Goal: Information Seeking & Learning: Learn about a topic

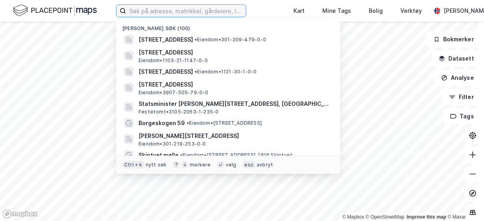
click at [218, 9] on input at bounding box center [186, 11] width 120 height 12
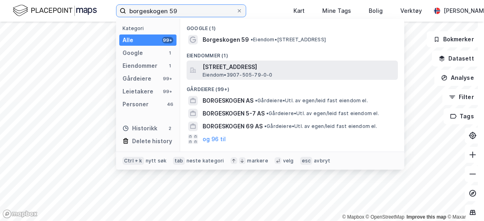
type input "borgeskogen 59"
click at [237, 68] on span "Borgeskogen 59, 3160, STOKKE, SANDEFJORD" at bounding box center [299, 67] width 192 height 10
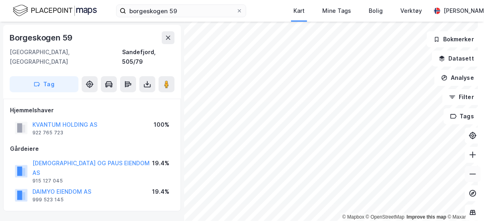
click at [469, 173] on icon at bounding box center [473, 174] width 8 height 8
click at [469, 157] on icon at bounding box center [473, 155] width 8 height 8
click at [469, 175] on icon at bounding box center [473, 174] width 8 height 8
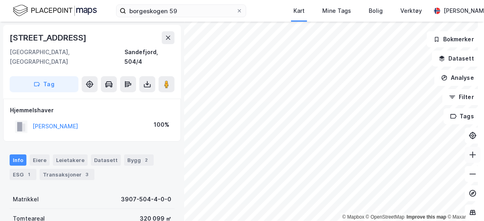
click at [473, 154] on icon at bounding box center [473, 154] width 1 height 6
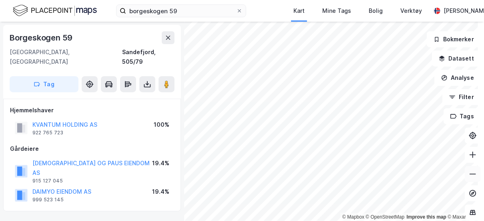
click at [471, 179] on button at bounding box center [473, 174] width 16 height 16
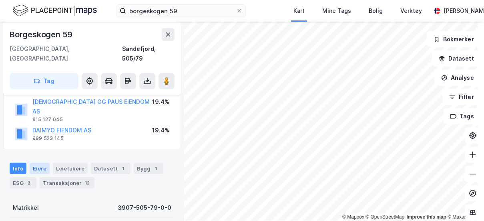
click at [40, 163] on div "Eiere" at bounding box center [40, 168] width 20 height 11
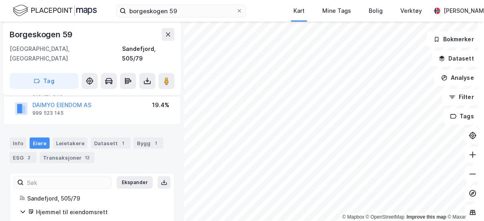
scroll to position [80, 0]
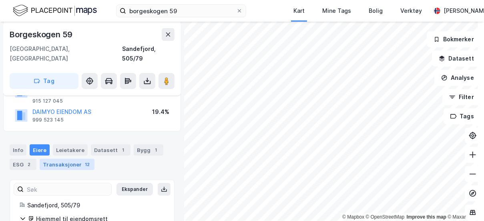
click at [72, 159] on div "Transaksjoner 12" at bounding box center [67, 164] width 55 height 11
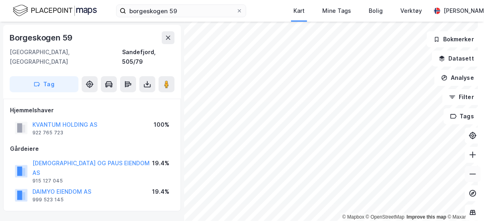
click at [465, 168] on button at bounding box center [473, 174] width 16 height 16
click at [472, 174] on button at bounding box center [473, 174] width 16 height 16
click at [469, 177] on icon at bounding box center [473, 174] width 8 height 8
click at [358, 220] on html "borgeskogen 59 Kart Mine Tags Bolig Verktøy Elise Foss © Mapbox © OpenStreetMap…" at bounding box center [242, 110] width 484 height 221
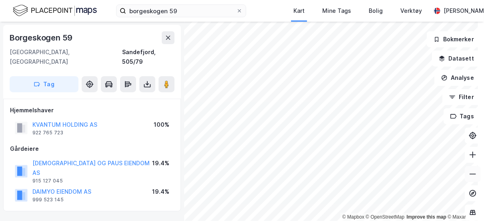
click at [469, 177] on icon at bounding box center [473, 174] width 8 height 8
click at [469, 155] on icon at bounding box center [473, 155] width 8 height 8
click at [469, 154] on icon at bounding box center [473, 155] width 8 height 8
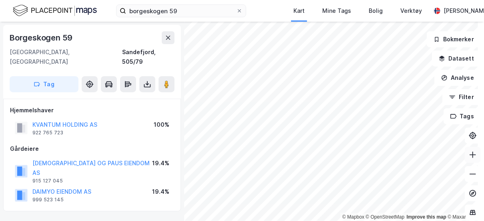
click at [469, 155] on icon at bounding box center [473, 155] width 8 height 8
click at [469, 160] on button at bounding box center [473, 155] width 16 height 16
